Goal: Navigation & Orientation: Find specific page/section

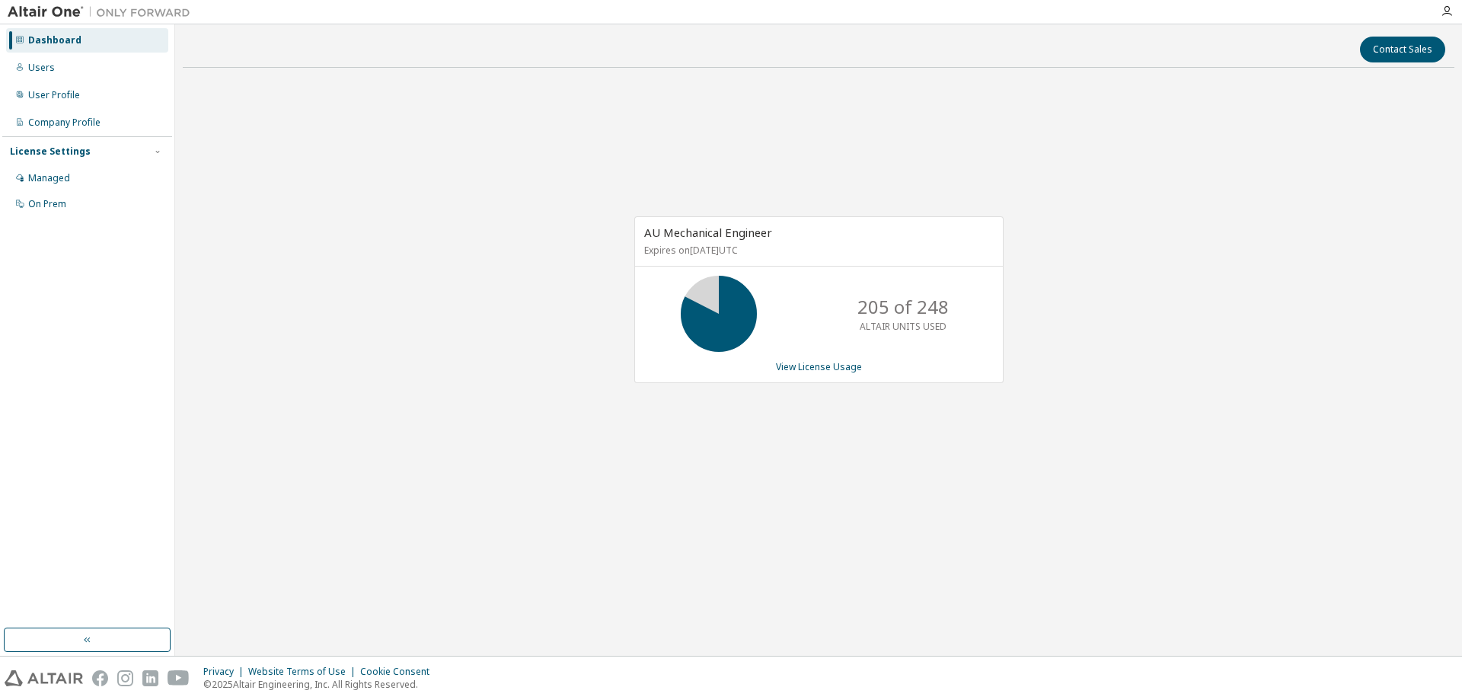
click at [304, 215] on div "AU Mechanical Engineer Expires on March 31, 2026 UTC 205 of 248 ALTAIR UNITS US…" at bounding box center [819, 307] width 1272 height 455
